Goal: Information Seeking & Learning: Learn about a topic

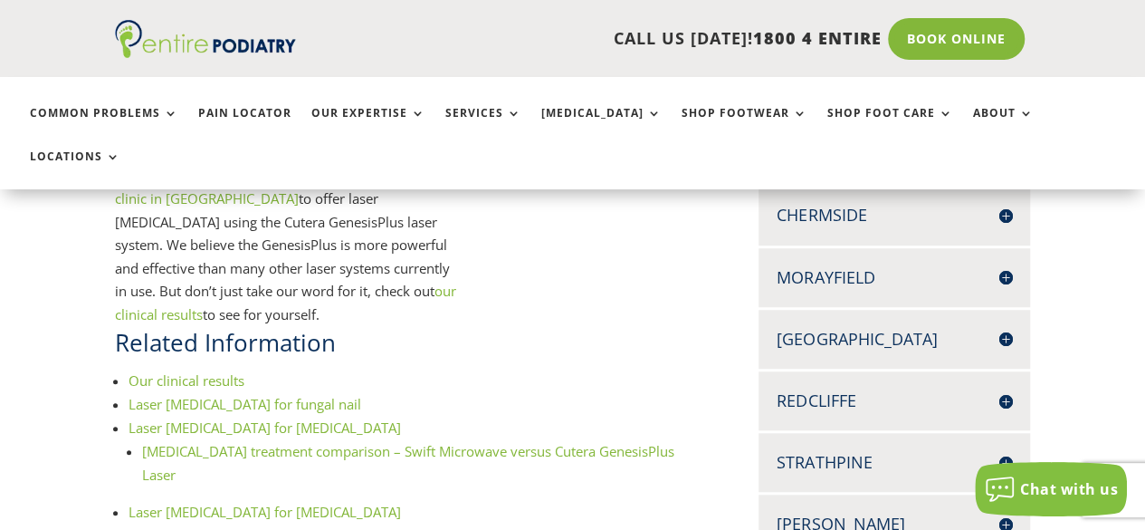
scroll to position [587, 0]
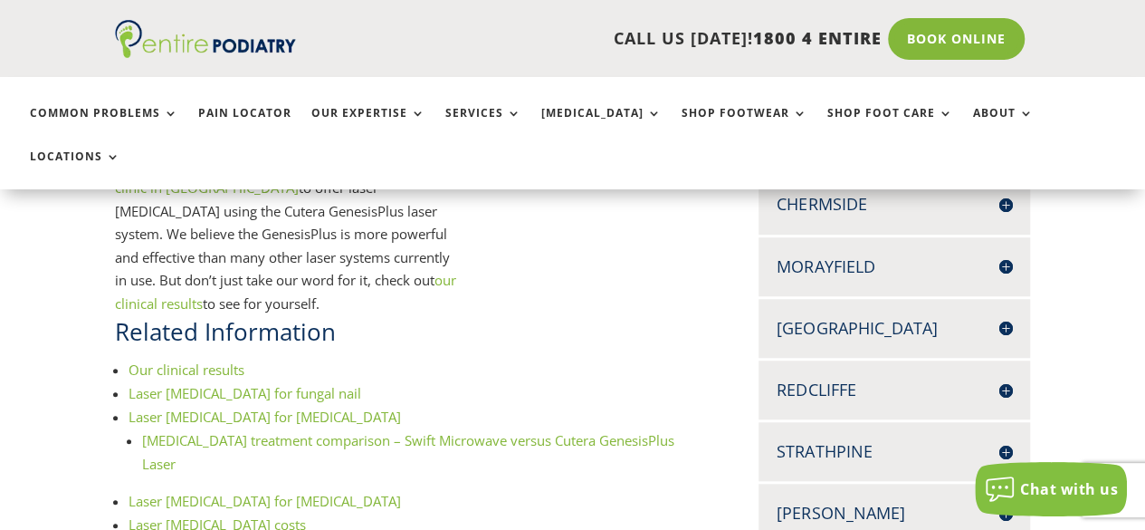
click at [231, 384] on link "Laser [MEDICAL_DATA] for fungal nail" at bounding box center [245, 393] width 233 height 18
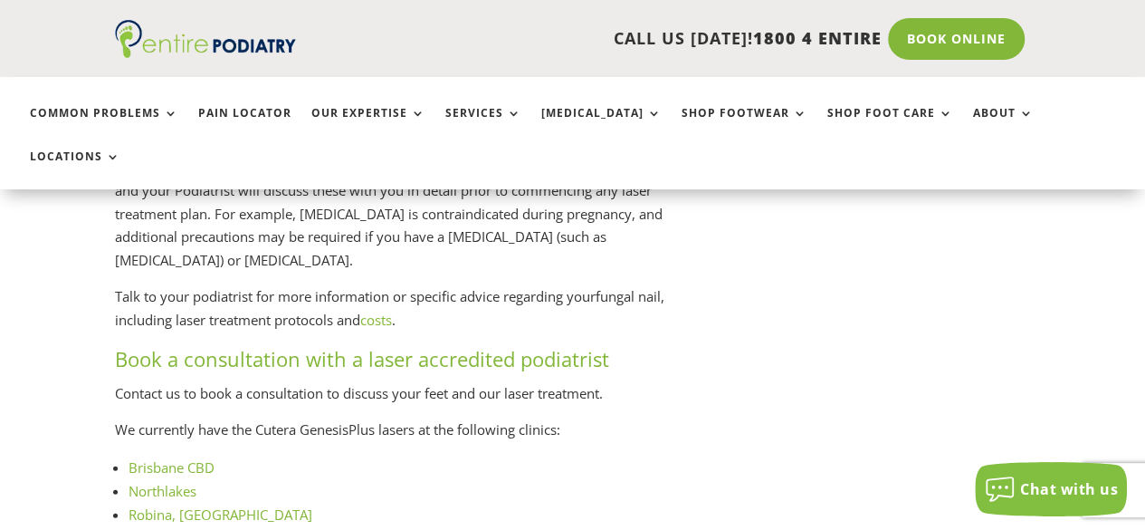
scroll to position [2447, 0]
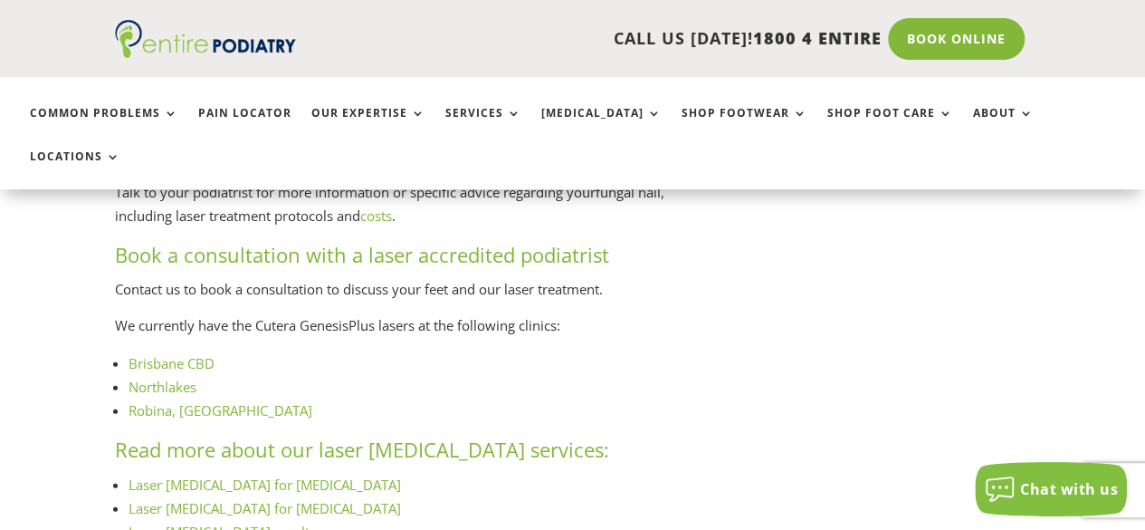
click at [170, 354] on link "Brisbane CBD" at bounding box center [172, 363] width 86 height 18
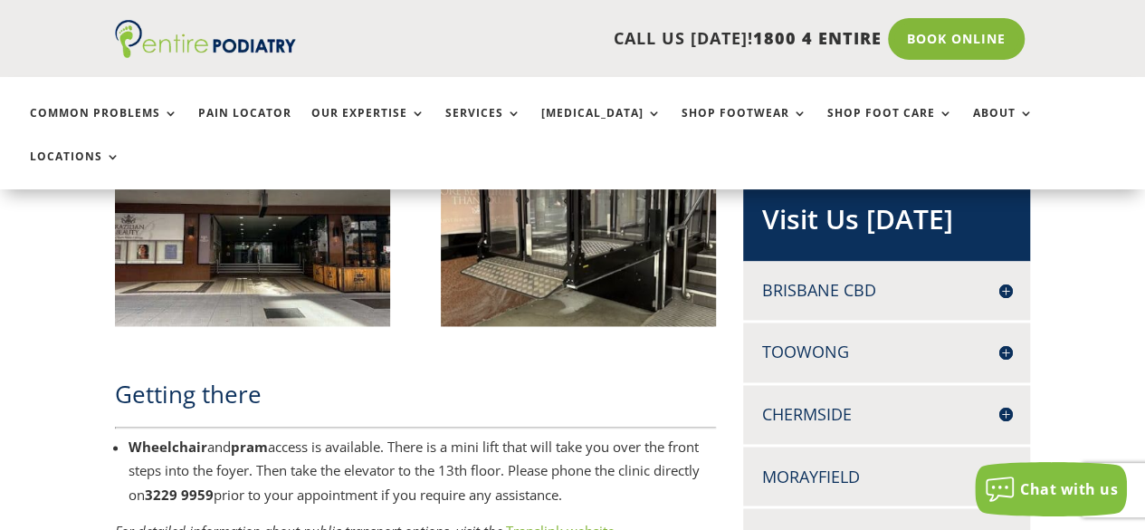
scroll to position [1351, 0]
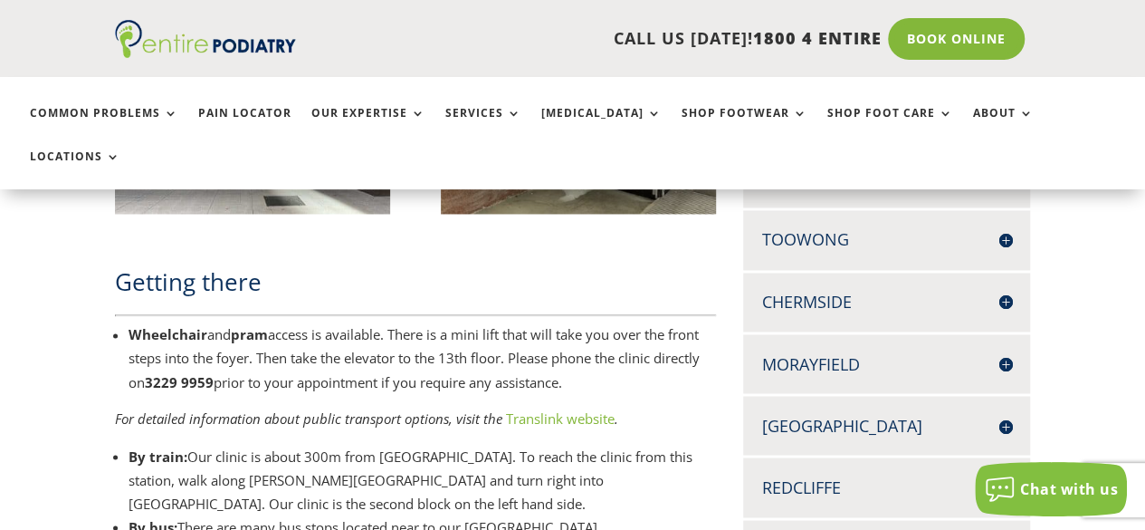
click at [819, 291] on h4 "Chermside" at bounding box center [886, 302] width 251 height 23
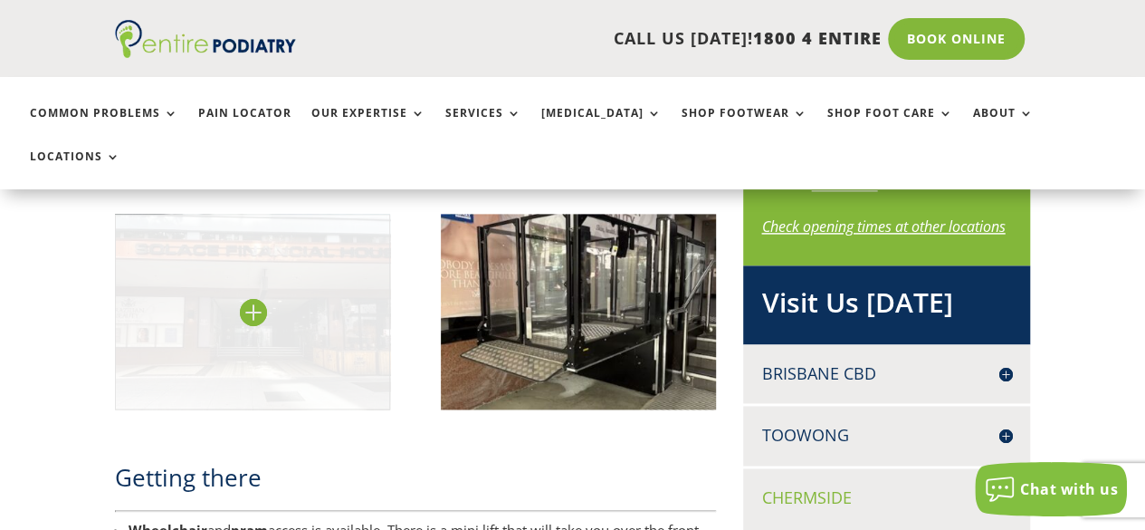
scroll to position [1155, 0]
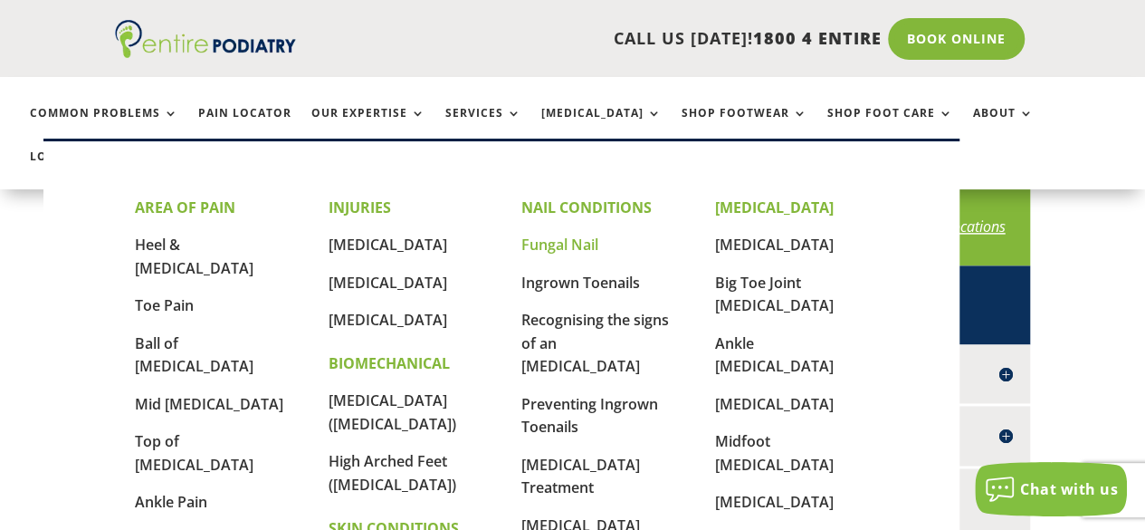
click at [567, 244] on link "Fungal Nail" at bounding box center [559, 244] width 77 height 20
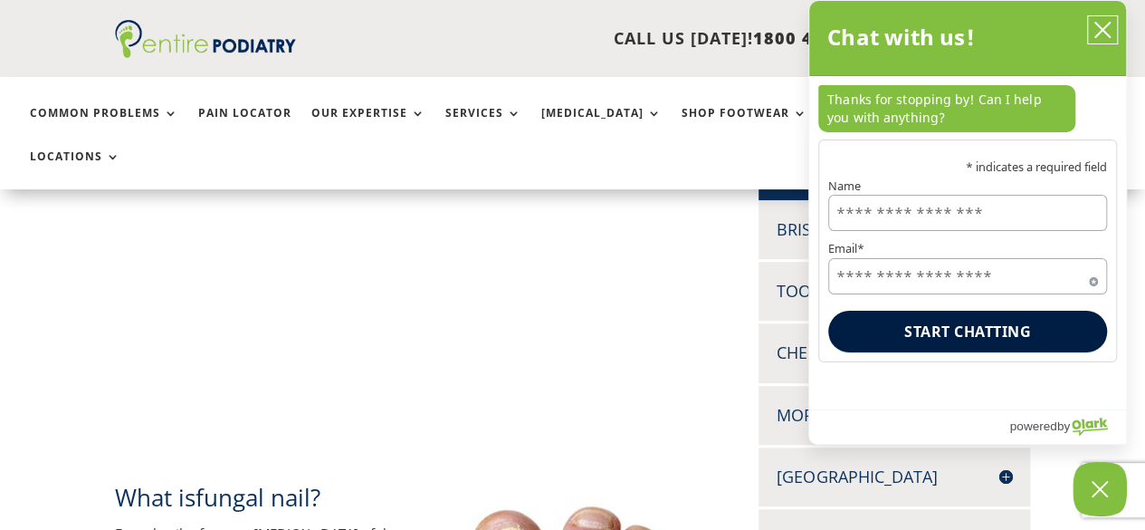
click at [1105, 24] on icon "close chatbox" at bounding box center [1103, 30] width 18 height 18
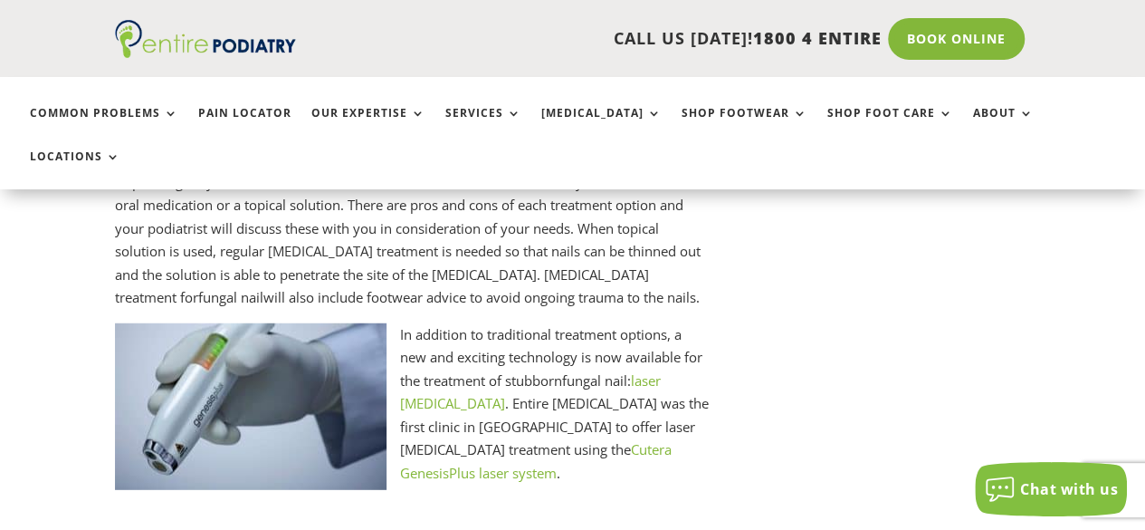
scroll to position [2395, 0]
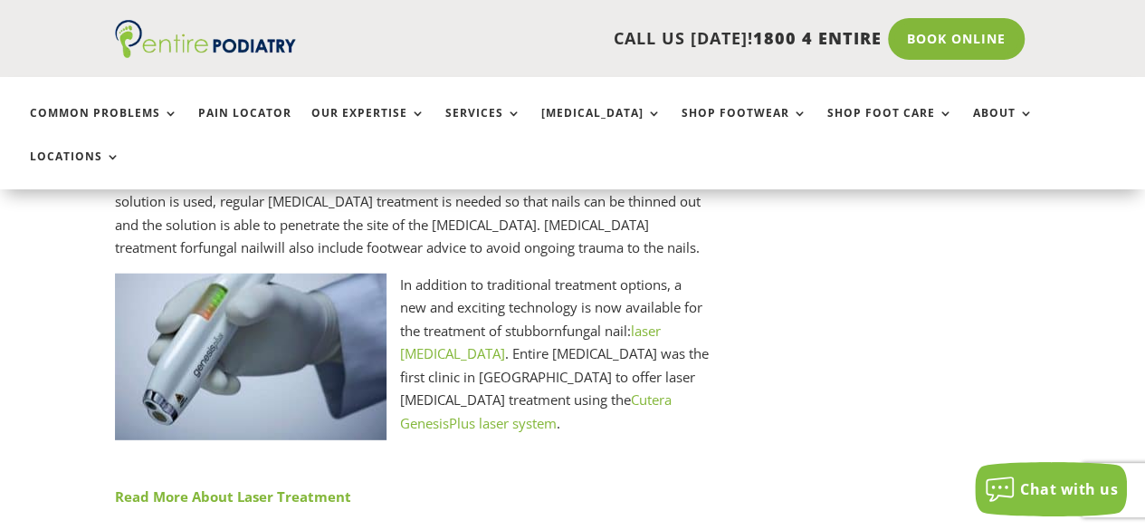
click at [661, 321] on link "laser [MEDICAL_DATA]" at bounding box center [530, 342] width 261 height 42
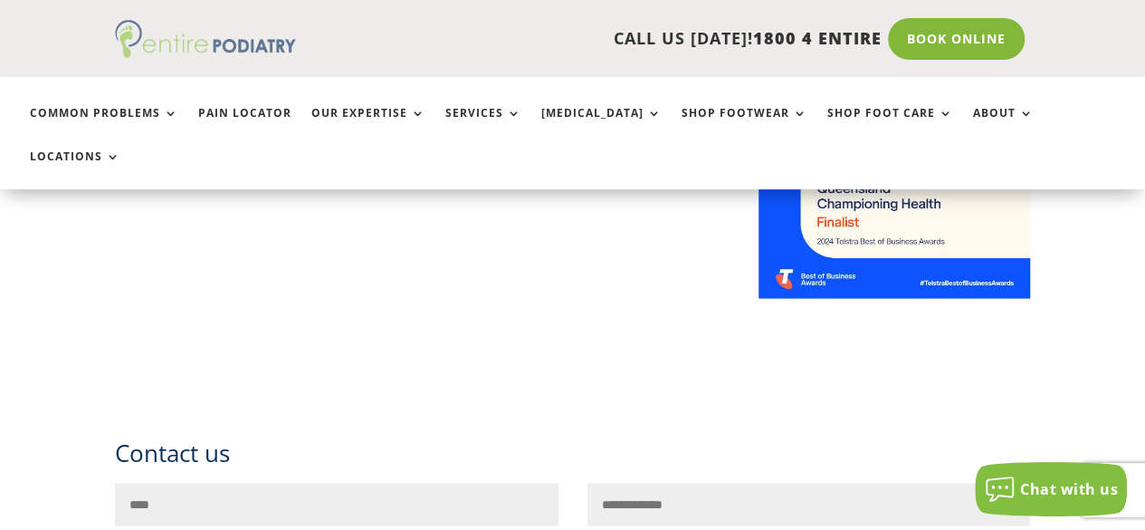
scroll to position [1475, 0]
